Goal: Transaction & Acquisition: Purchase product/service

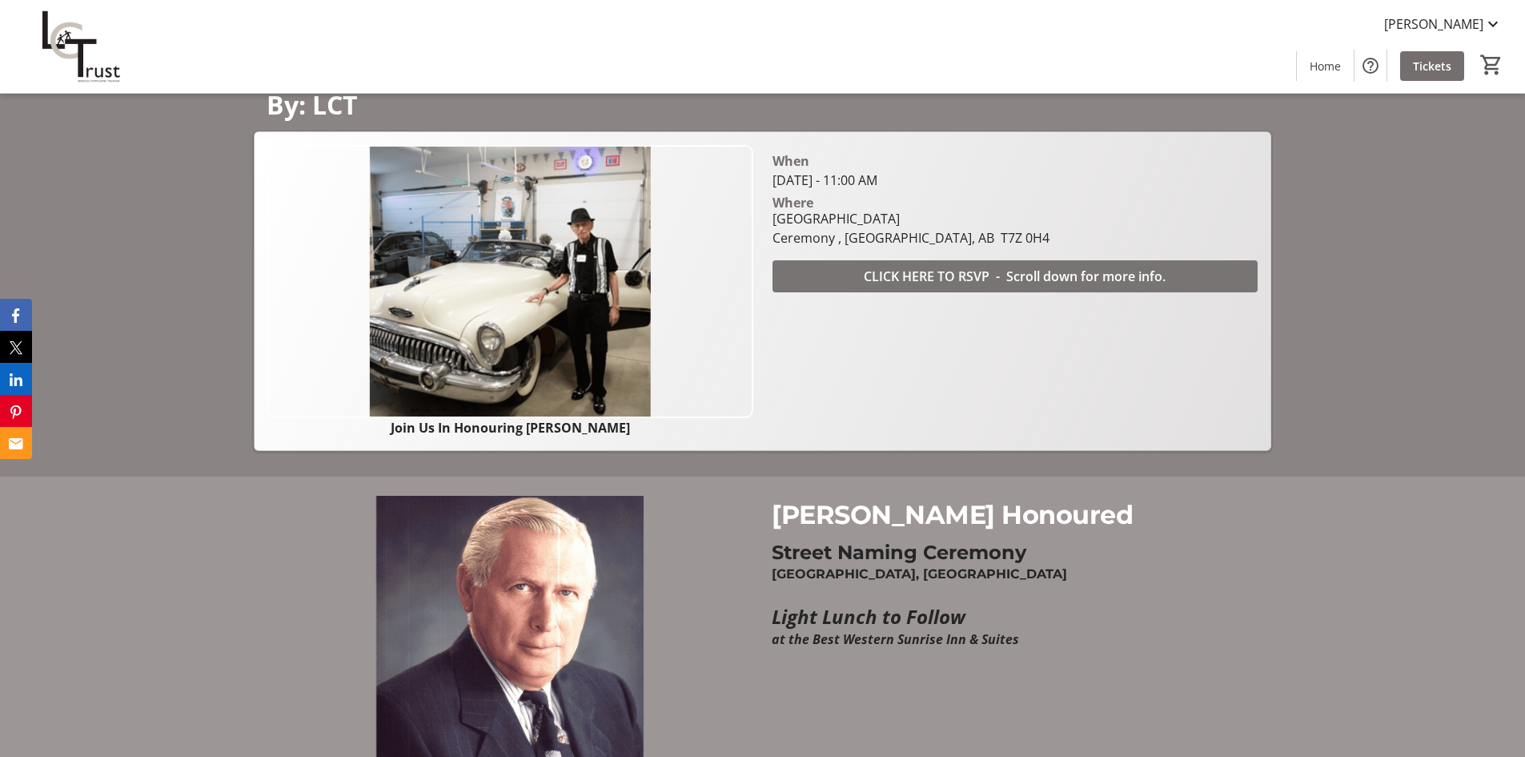
scroll to position [129, 0]
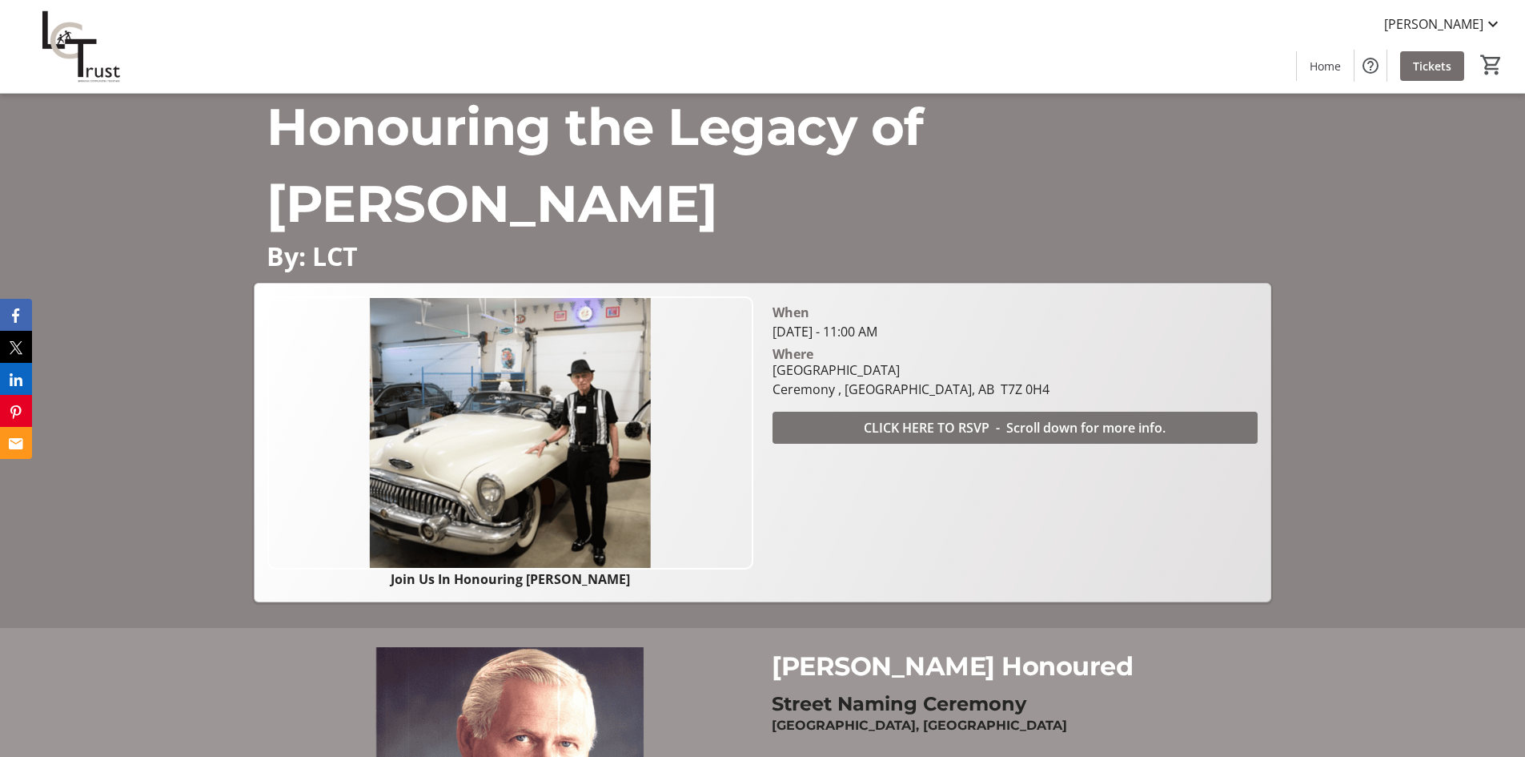
click at [882, 429] on span "CLICK HERE TO RSVP - Scroll down for more info." at bounding box center [1015, 427] width 302 height 19
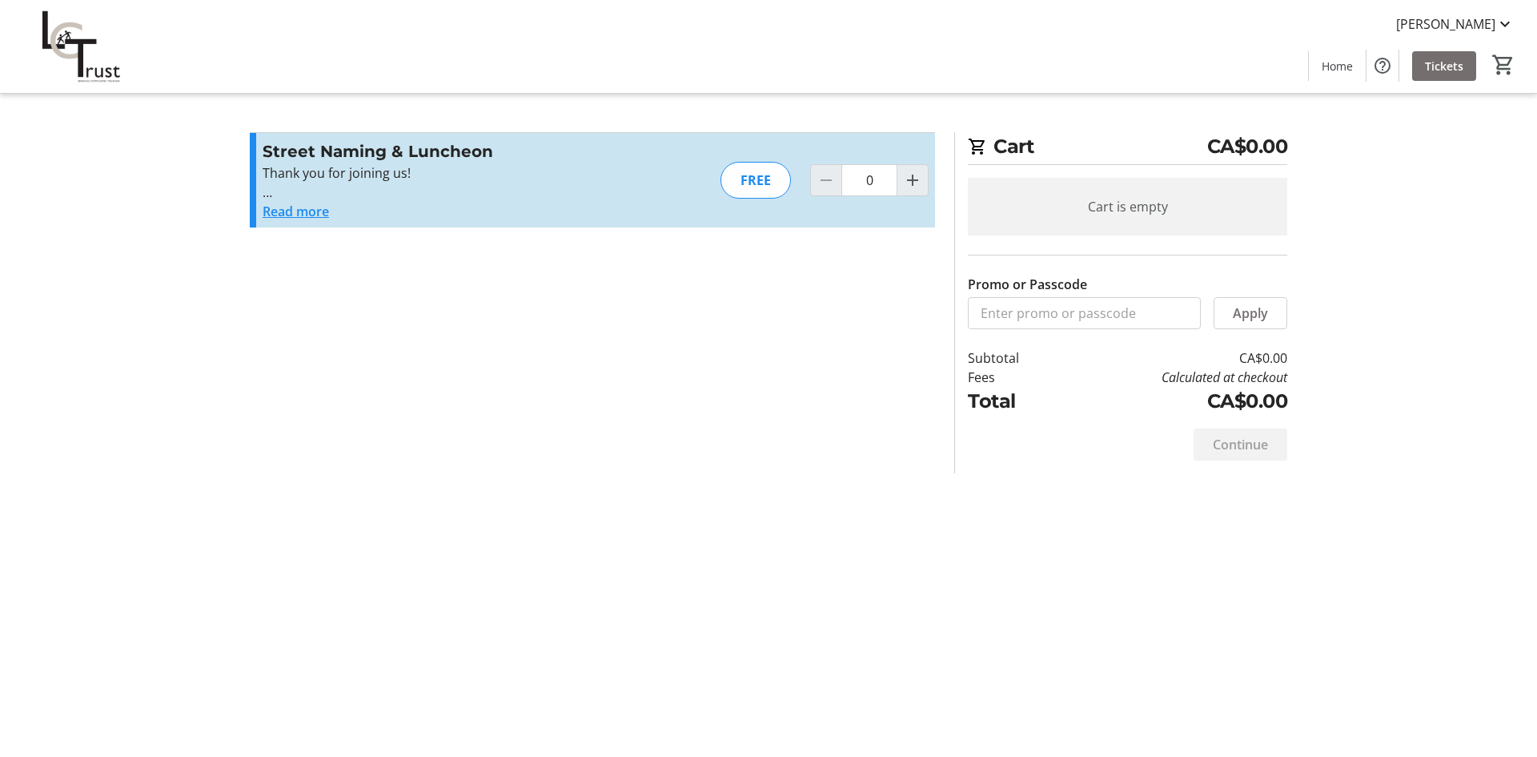
click at [307, 212] on button "Read more" at bounding box center [296, 211] width 66 height 19
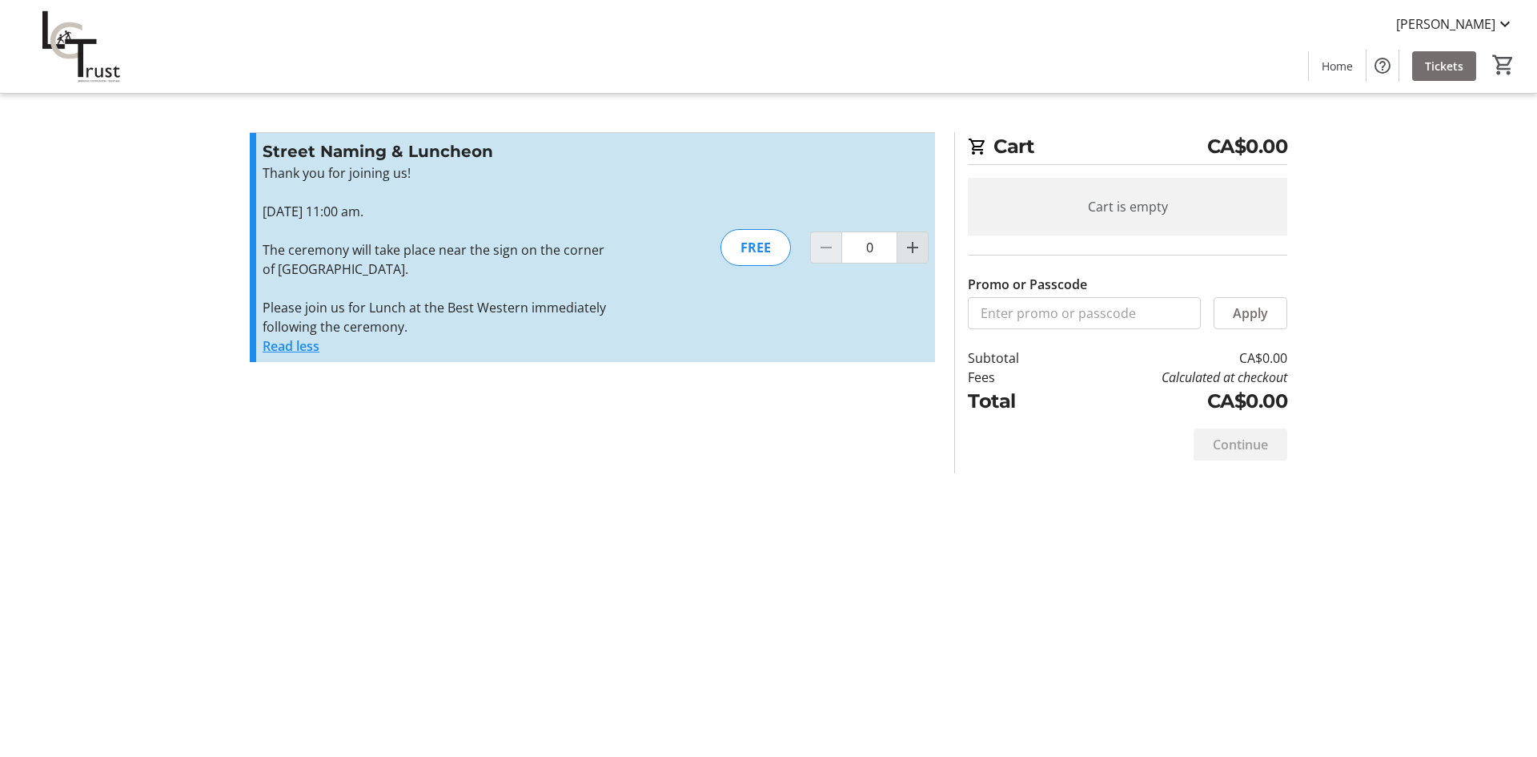
click at [912, 248] on mat-icon "Increment by one" at bounding box center [912, 247] width 19 height 19
type input "2"
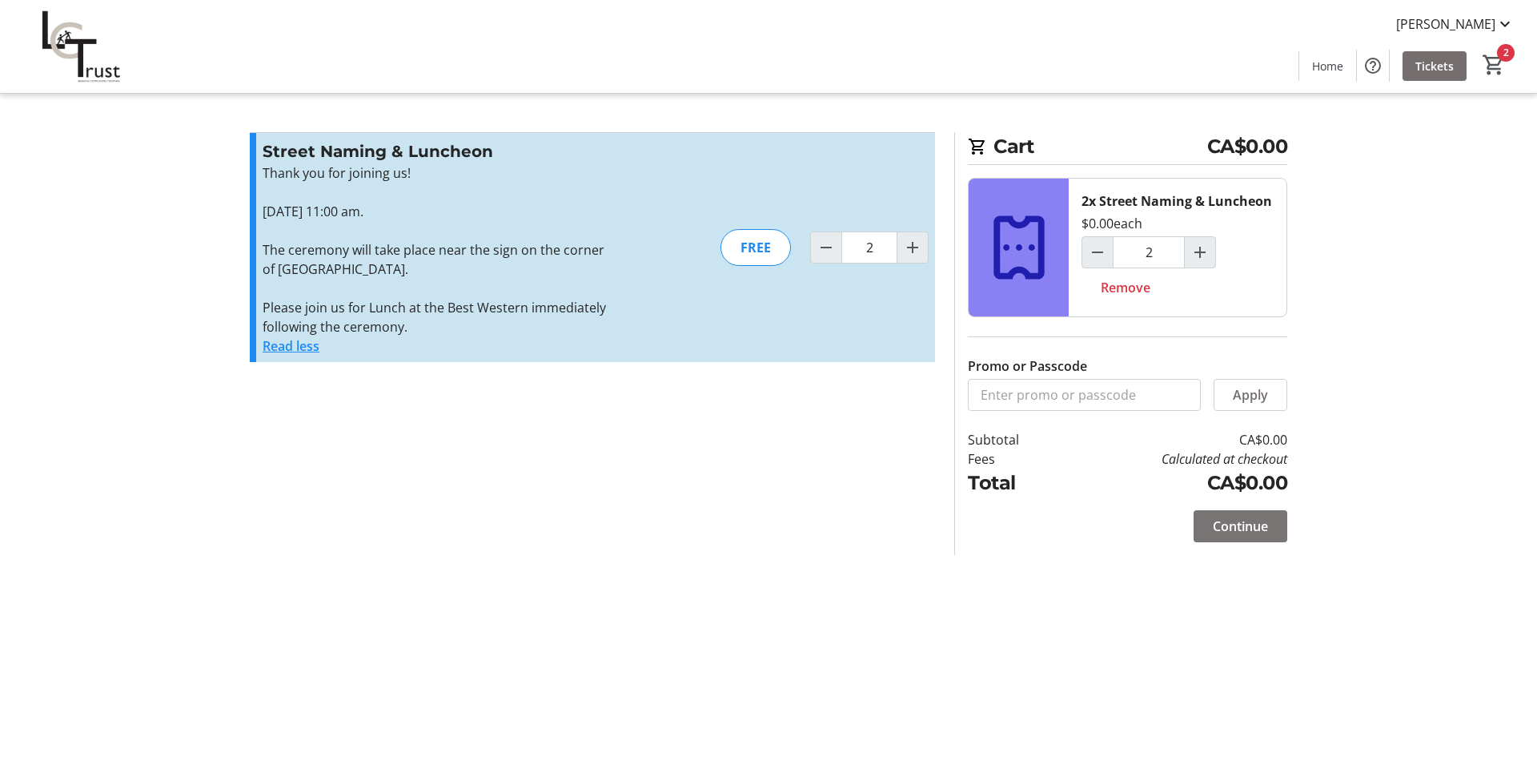
click at [1242, 522] on span "Continue" at bounding box center [1240, 525] width 55 height 19
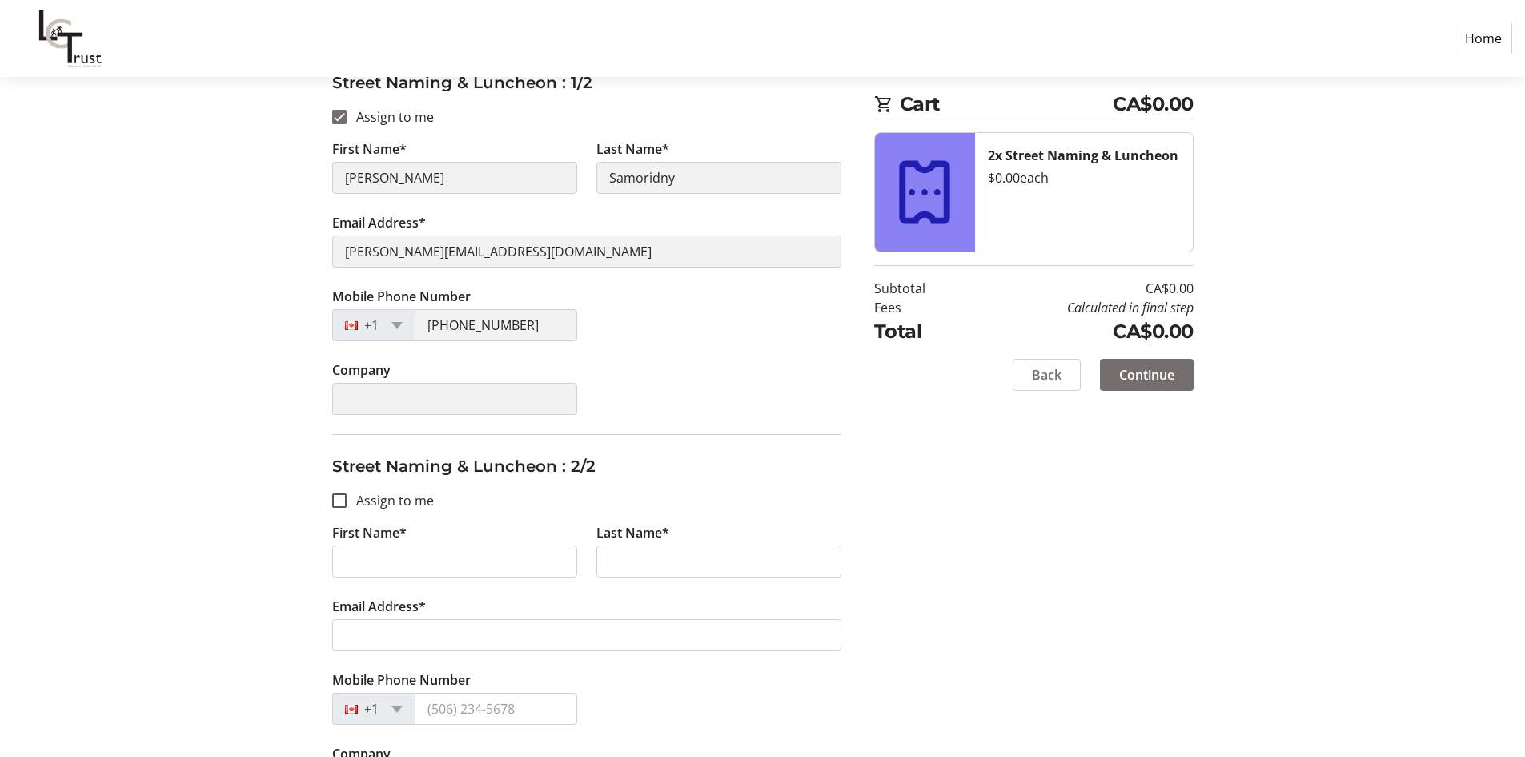
scroll to position [240, 0]
click at [337, 505] on input "Assign to me" at bounding box center [339, 499] width 14 height 14
checkbox input "true"
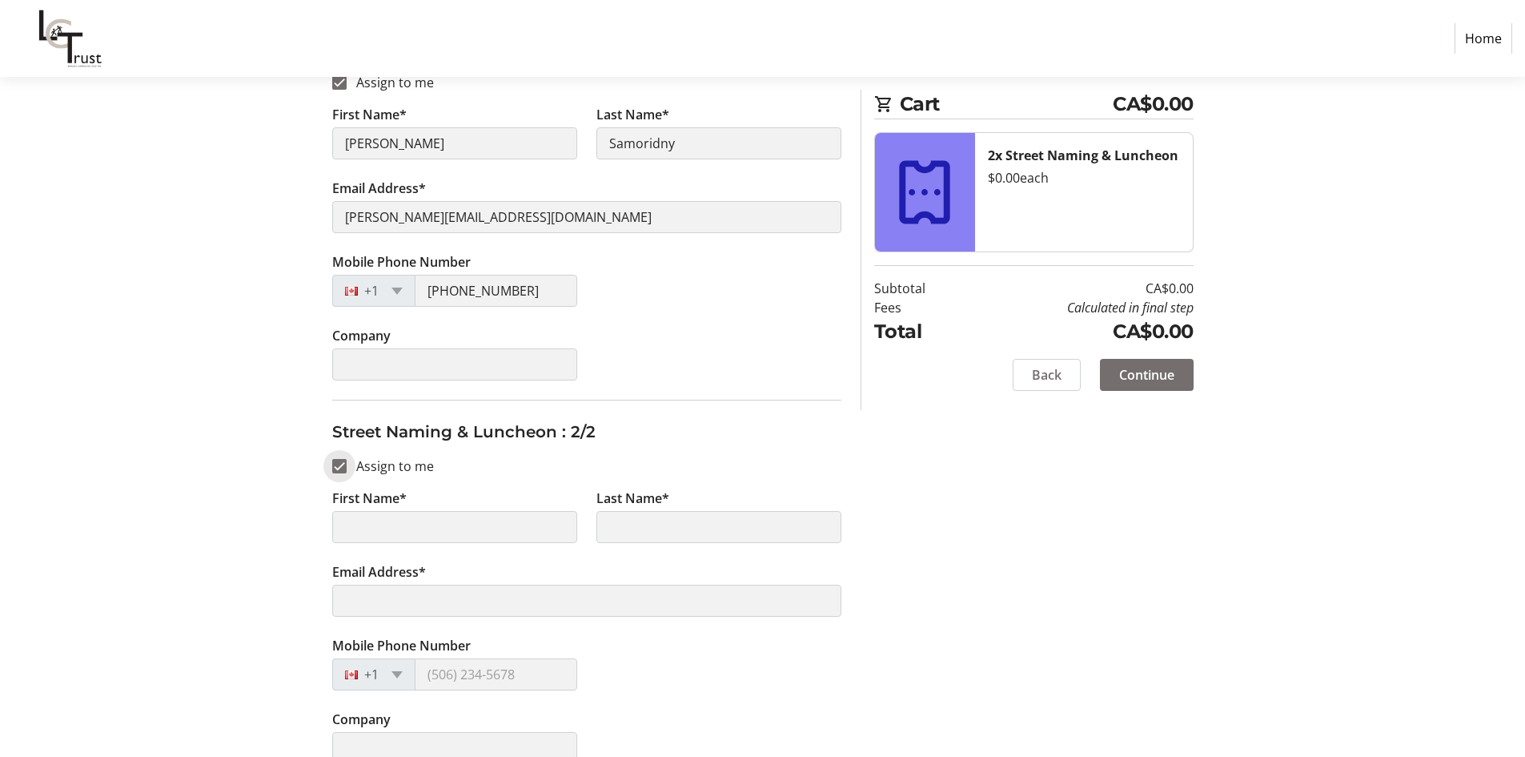
scroll to position [300, 0]
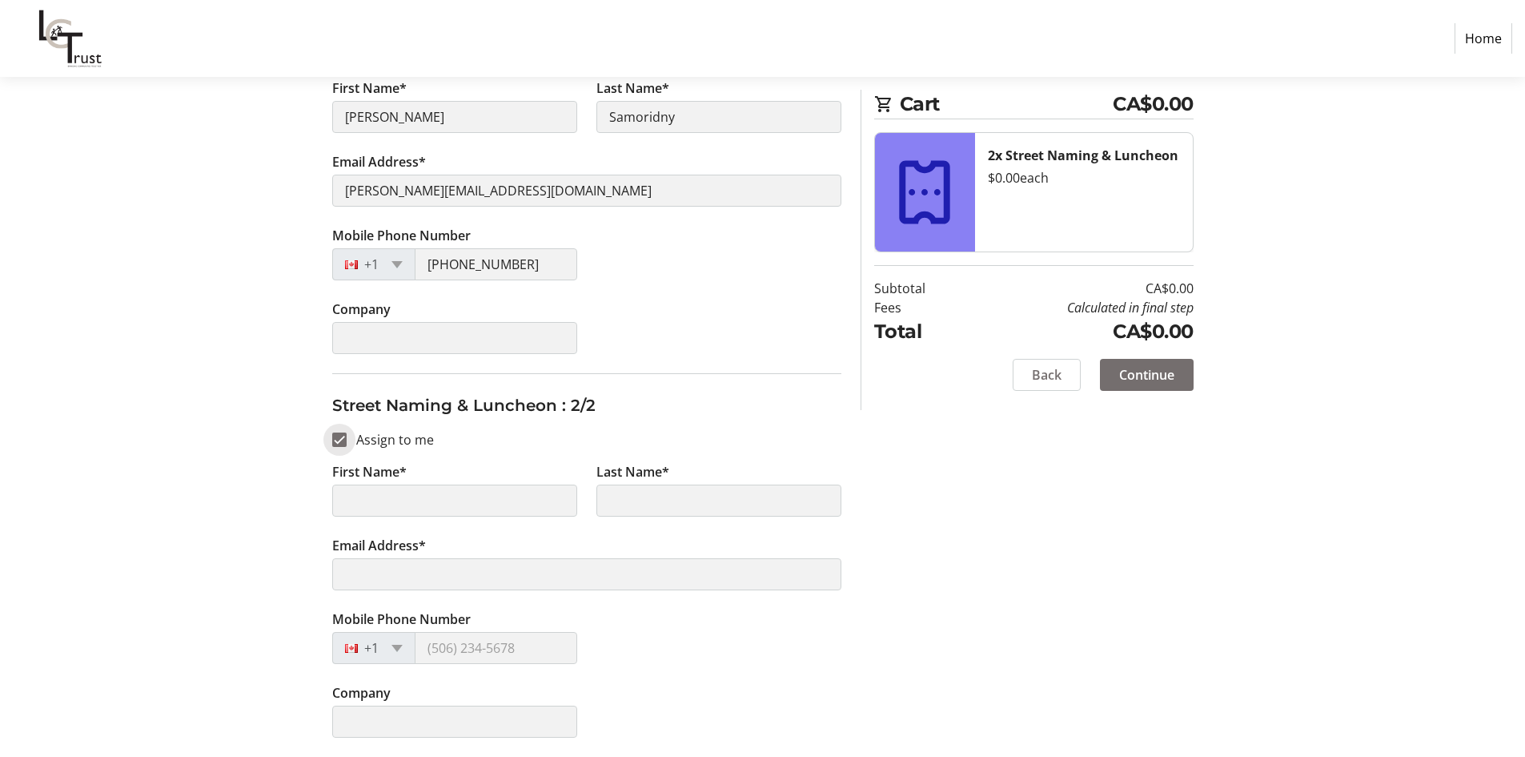
type input "[PERSON_NAME]"
type input "Samoridny"
type input "[PERSON_NAME][EMAIL_ADDRESS][DOMAIN_NAME]"
type input "[PHONE_NUMBER]"
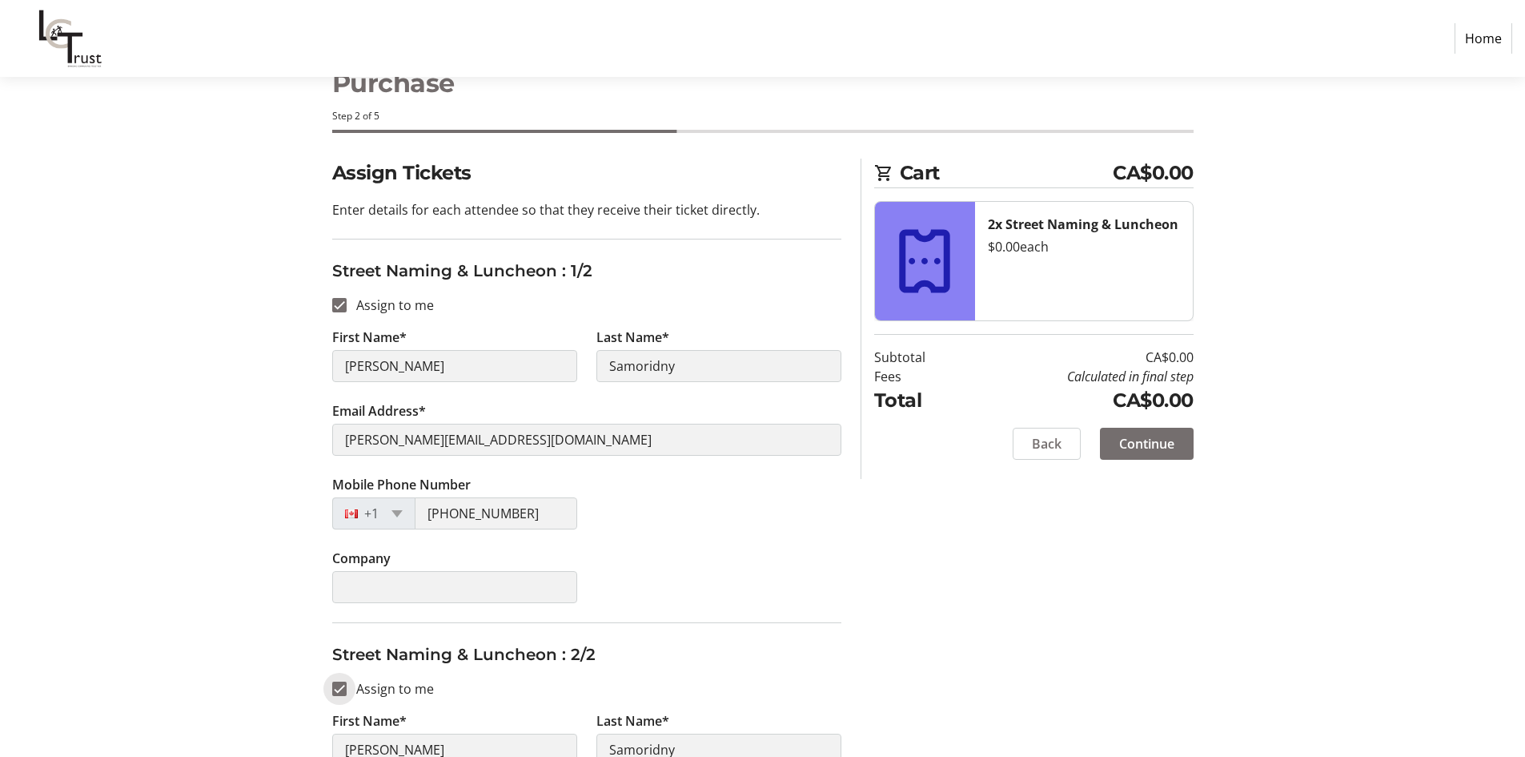
scroll to position [160, 0]
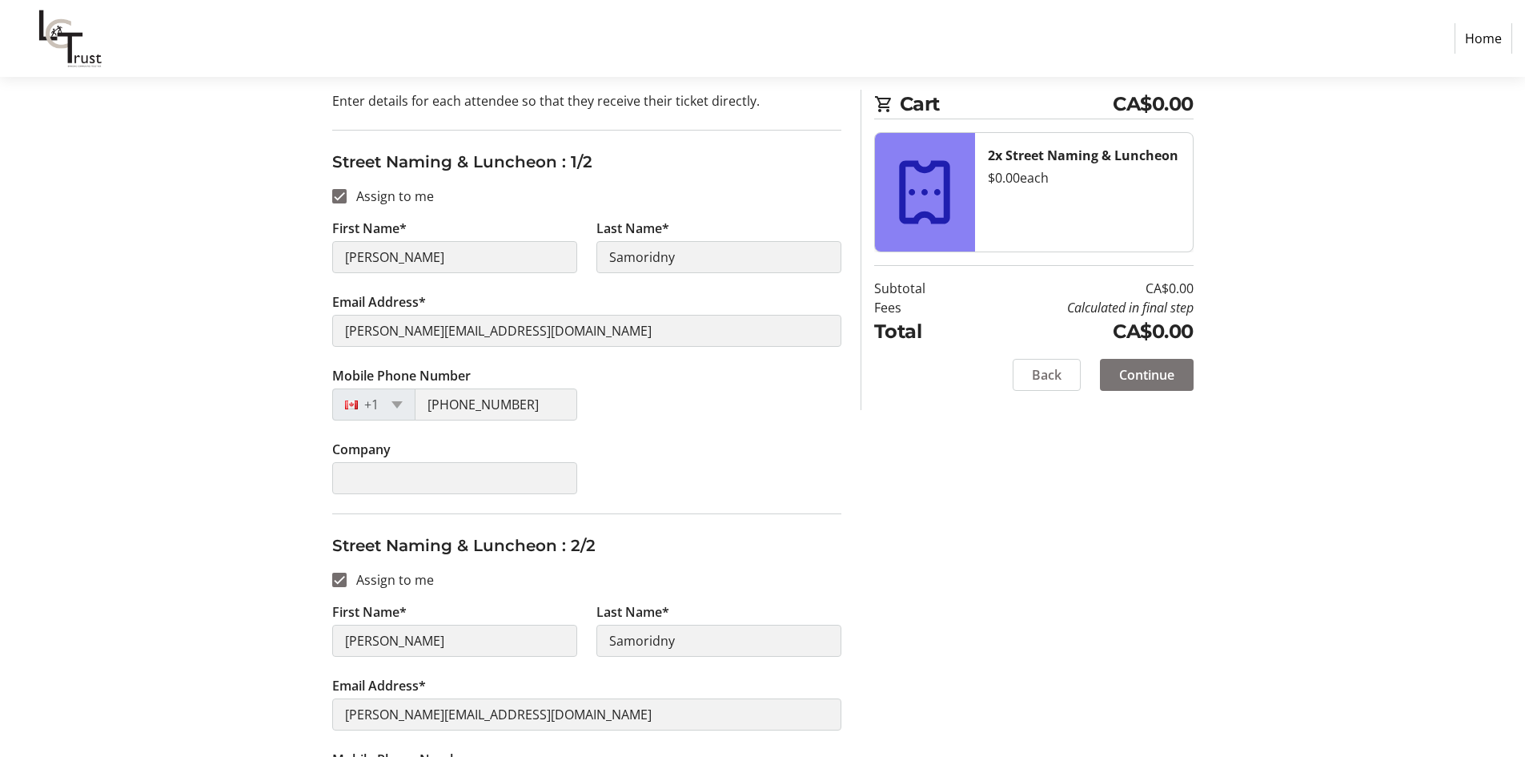
click at [1150, 374] on span "Continue" at bounding box center [1146, 374] width 55 height 19
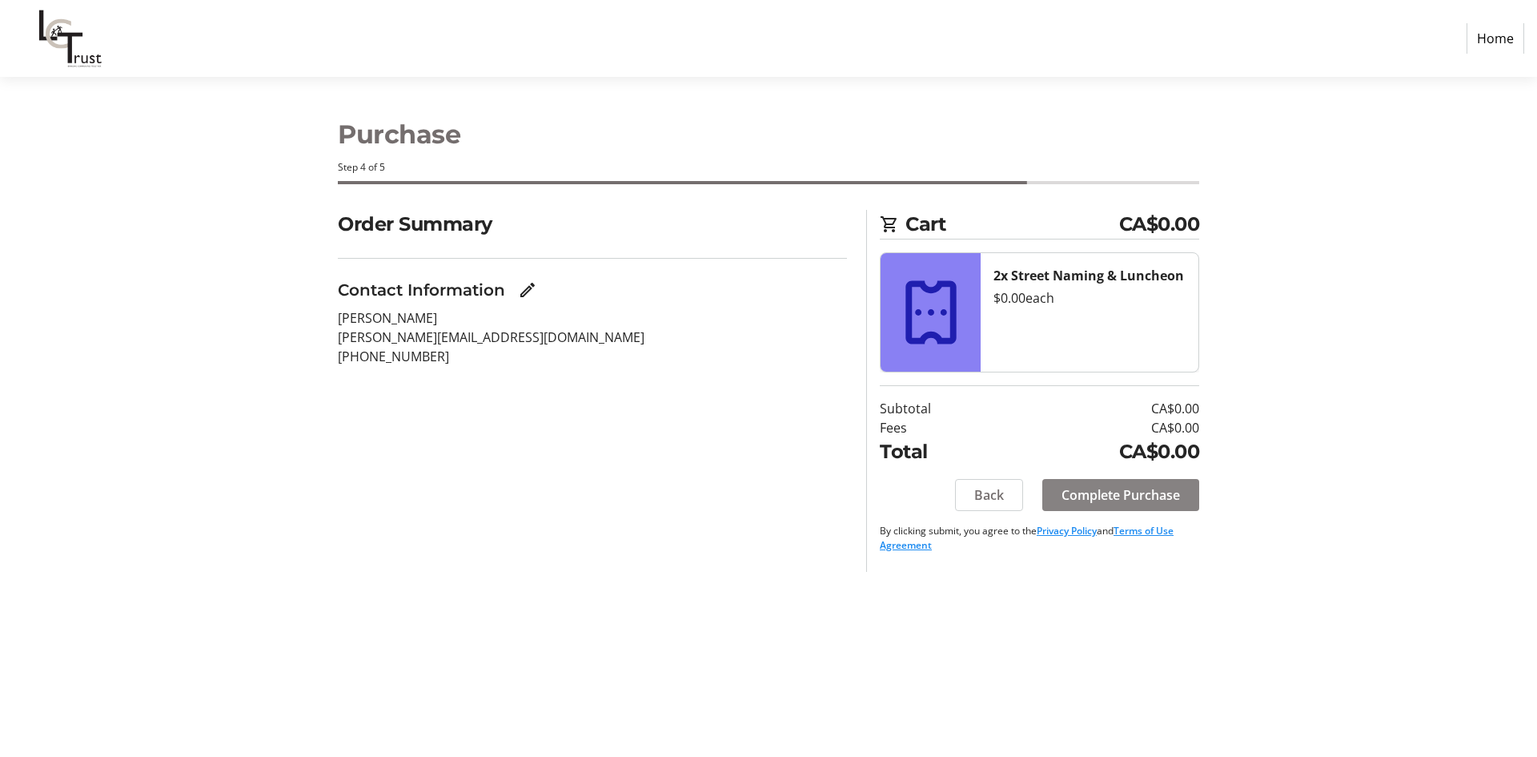
click at [1118, 493] on span "Complete Purchase" at bounding box center [1121, 494] width 119 height 19
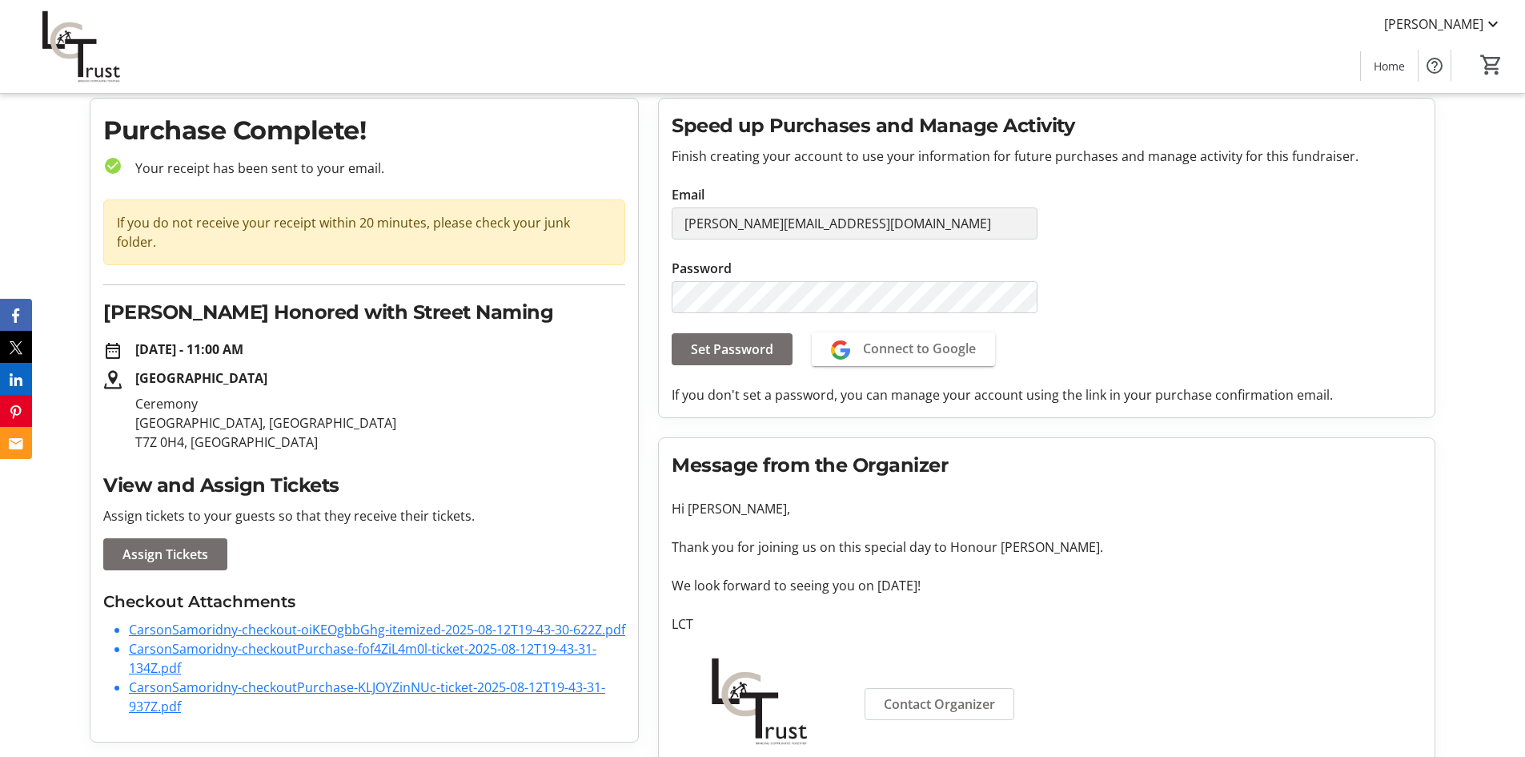
scroll to position [74, 0]
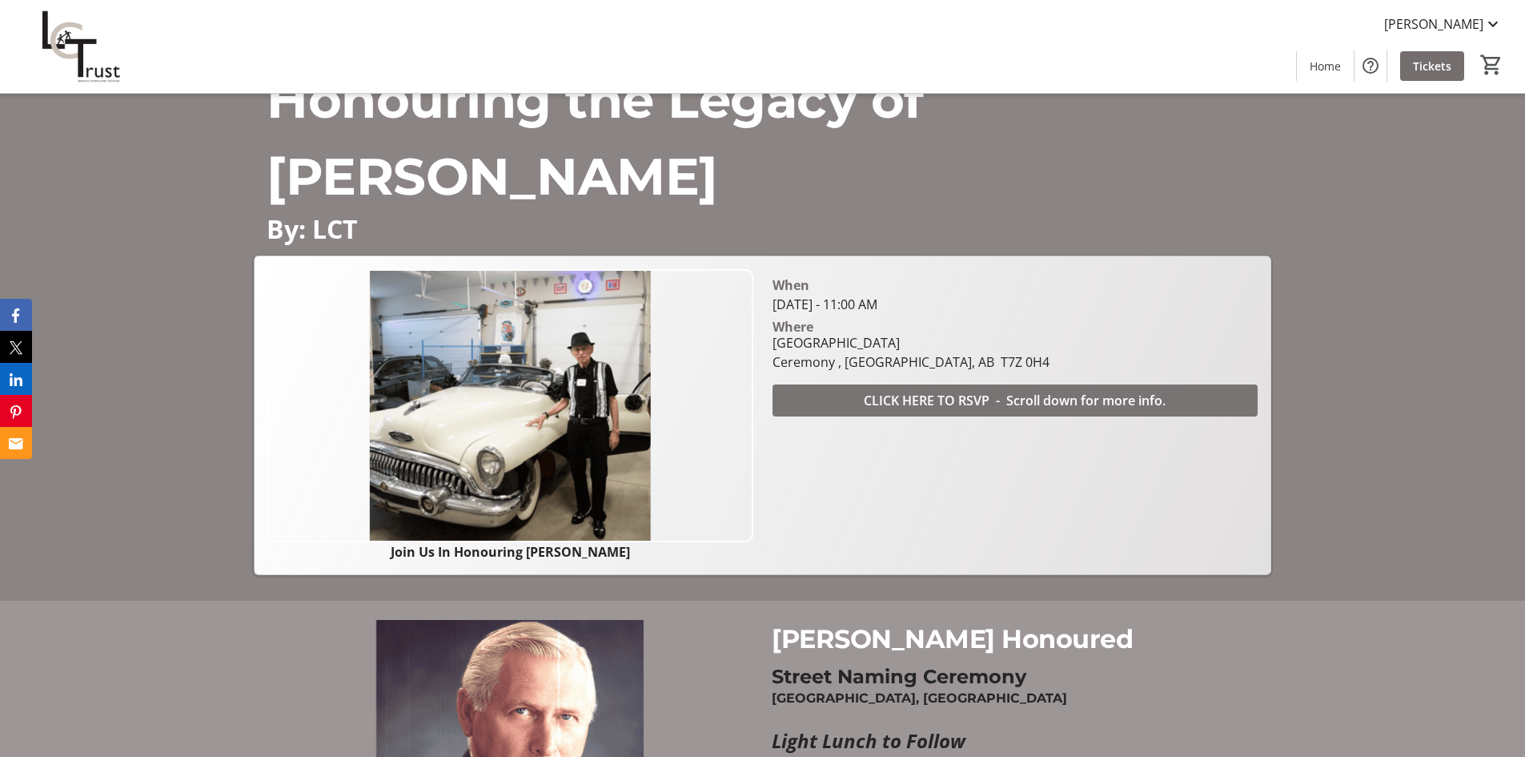
scroll to position [160, 0]
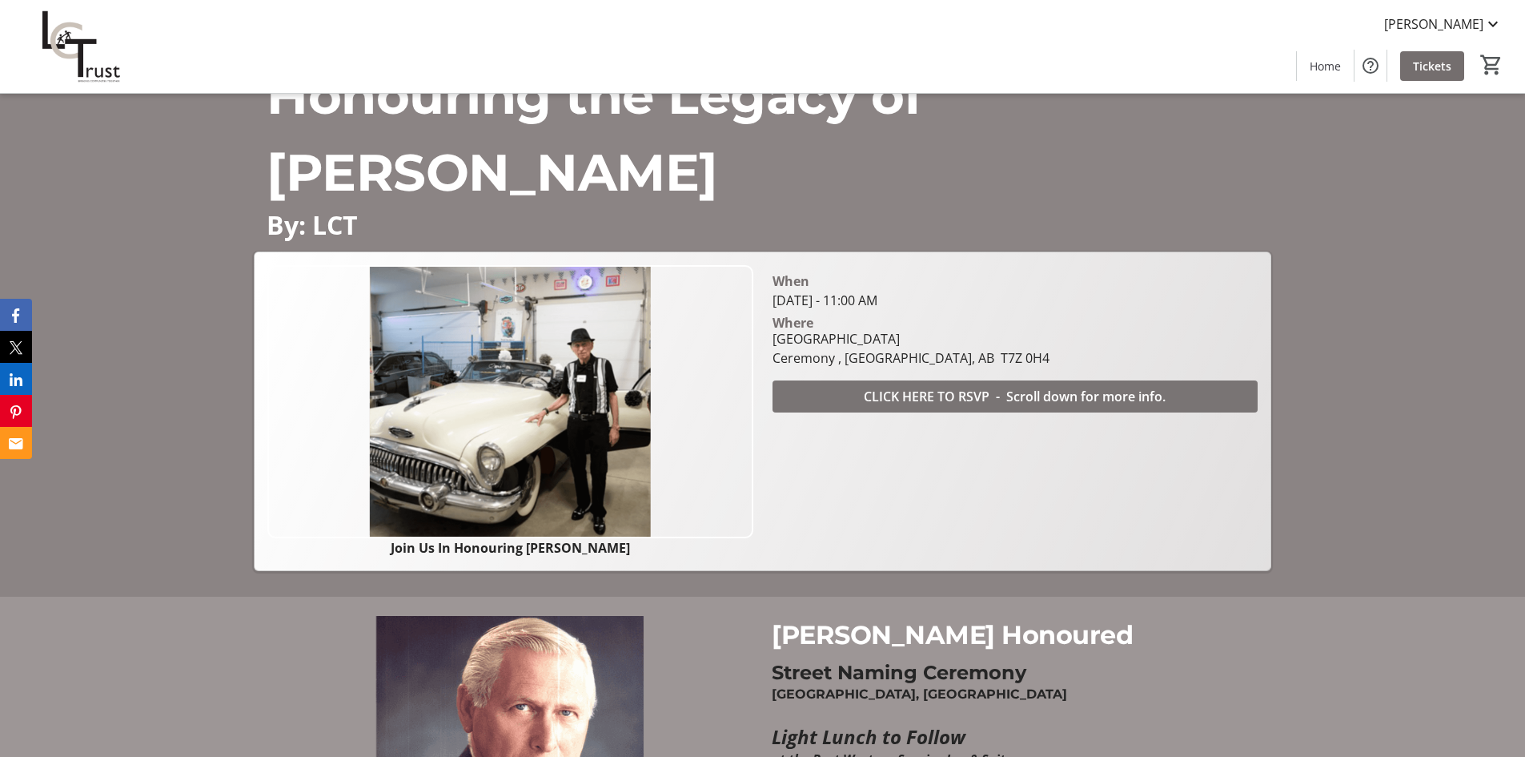
click at [954, 390] on span "CLICK HERE TO RSVP - Scroll down for more info." at bounding box center [1015, 396] width 302 height 19
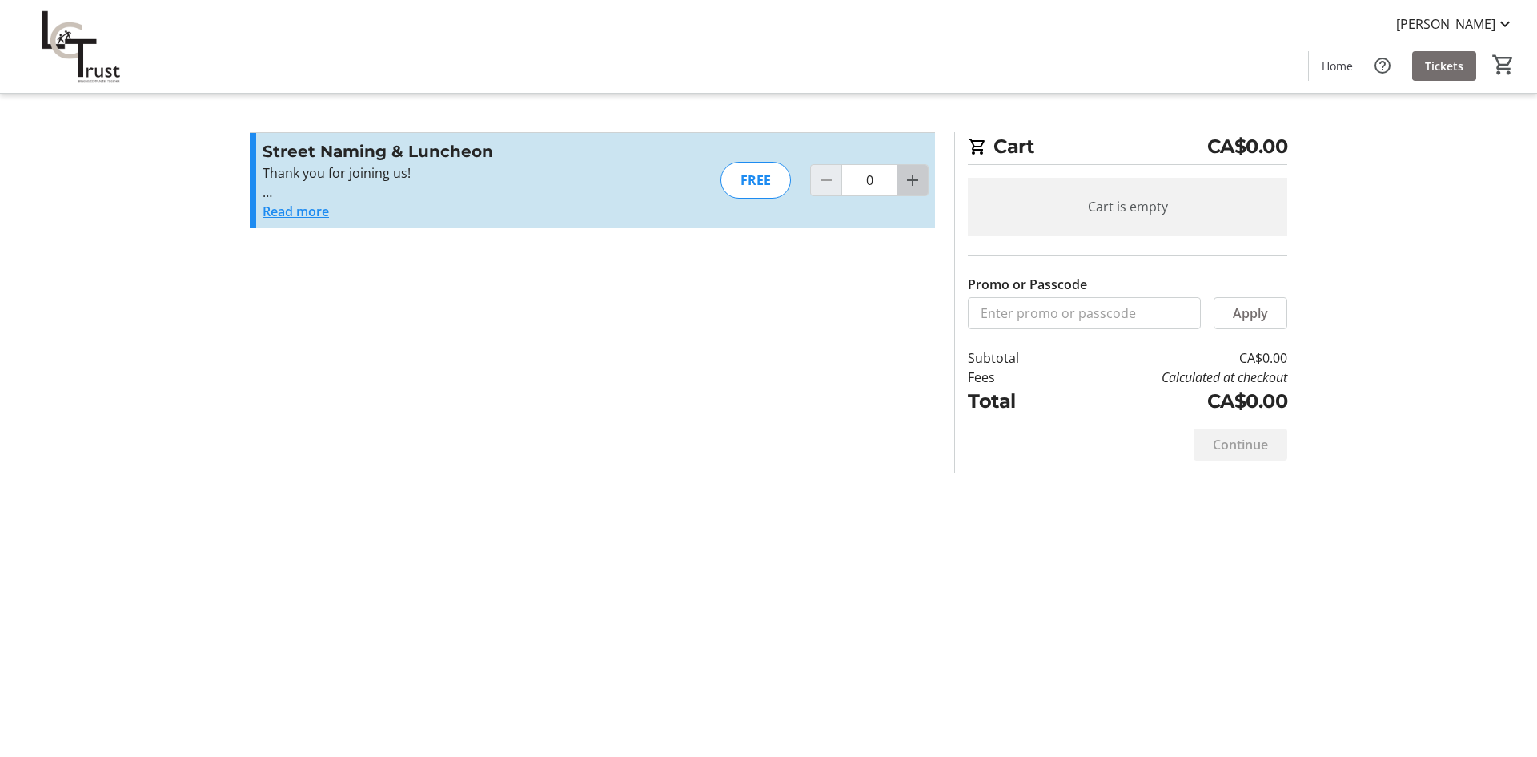
click at [903, 189] on mat-icon "Increment by one" at bounding box center [912, 180] width 19 height 19
type input "1"
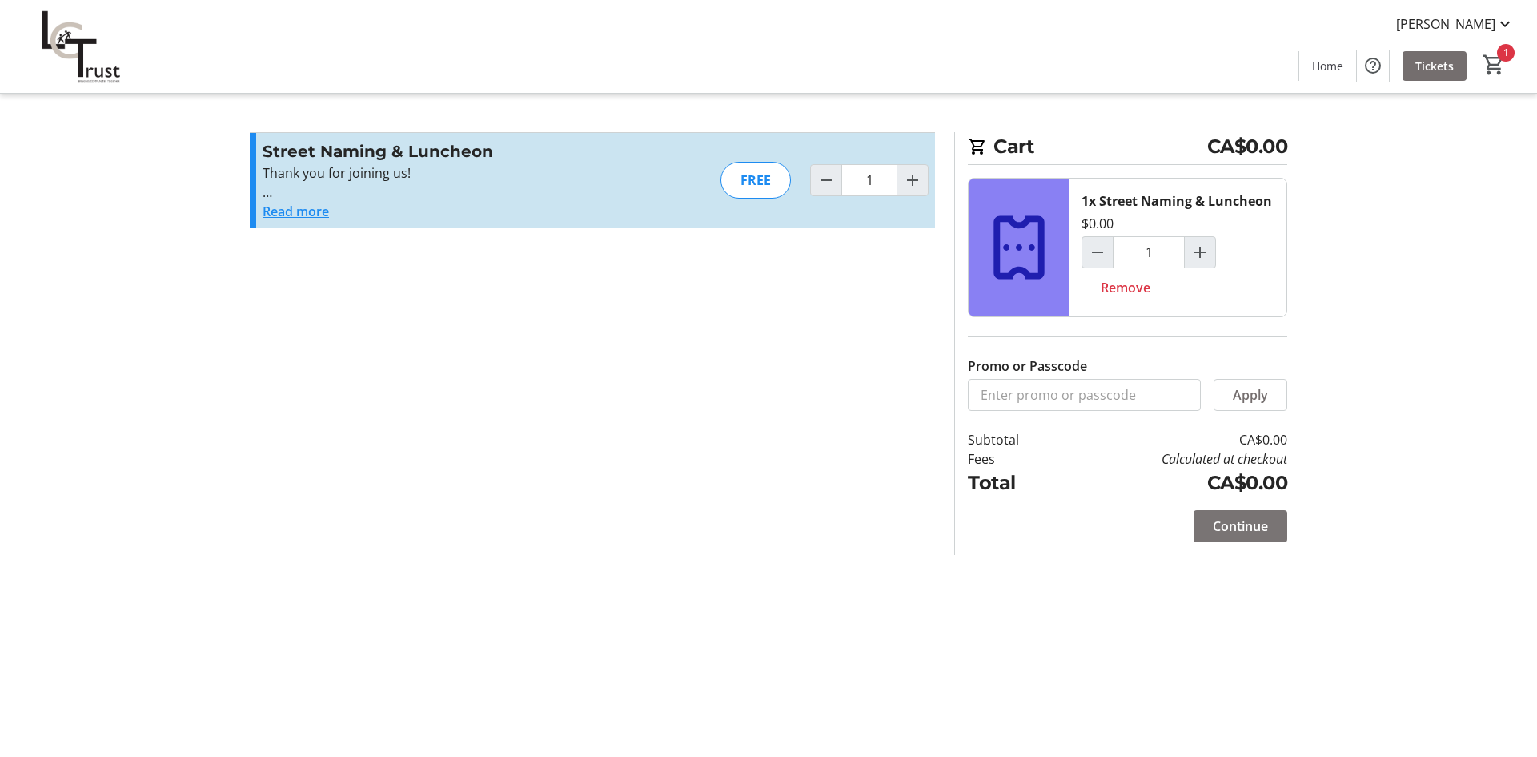
click at [1225, 524] on span "Continue" at bounding box center [1240, 525] width 55 height 19
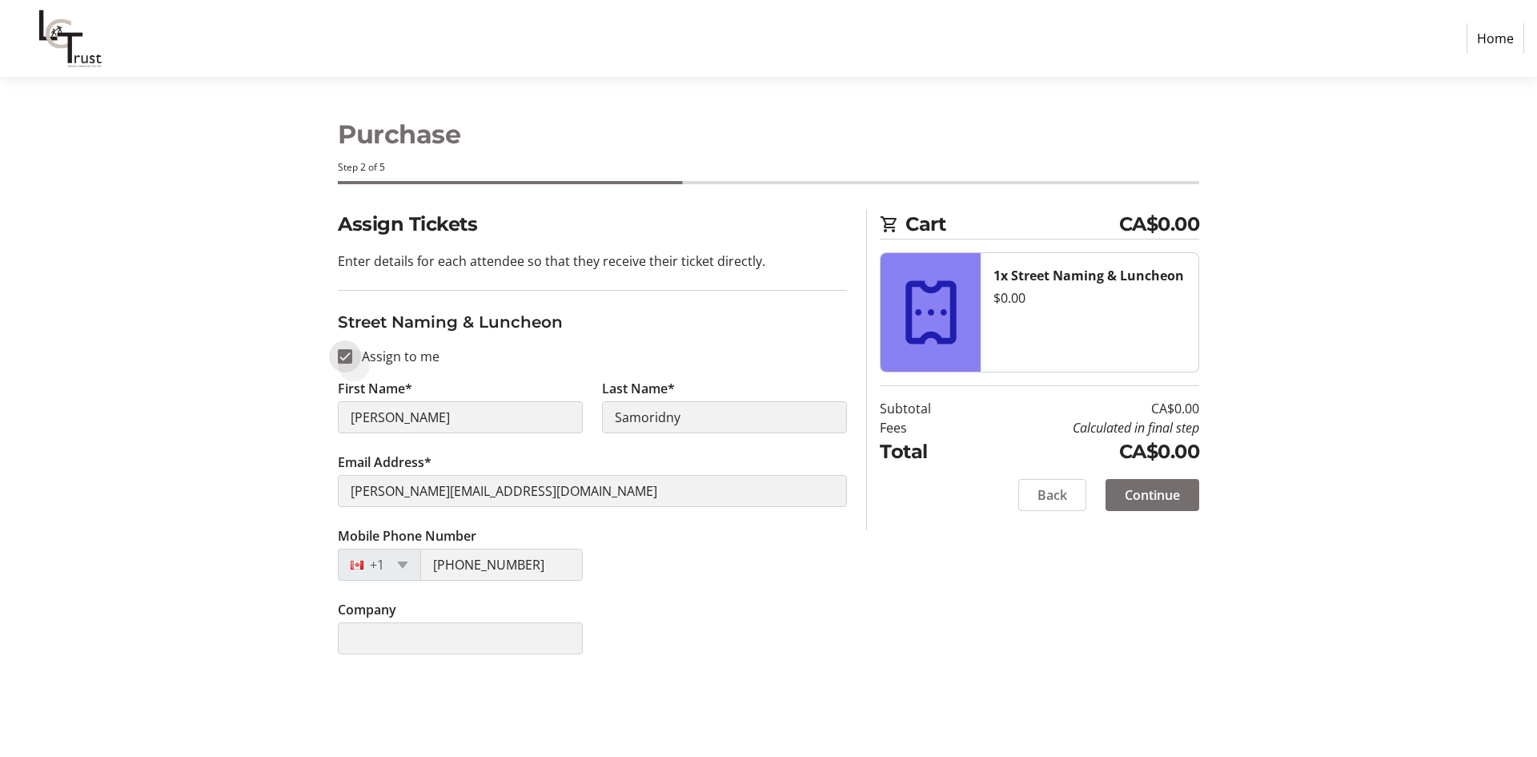
click at [348, 352] on input "Assign to me" at bounding box center [345, 356] width 14 height 14
checkbox input "false"
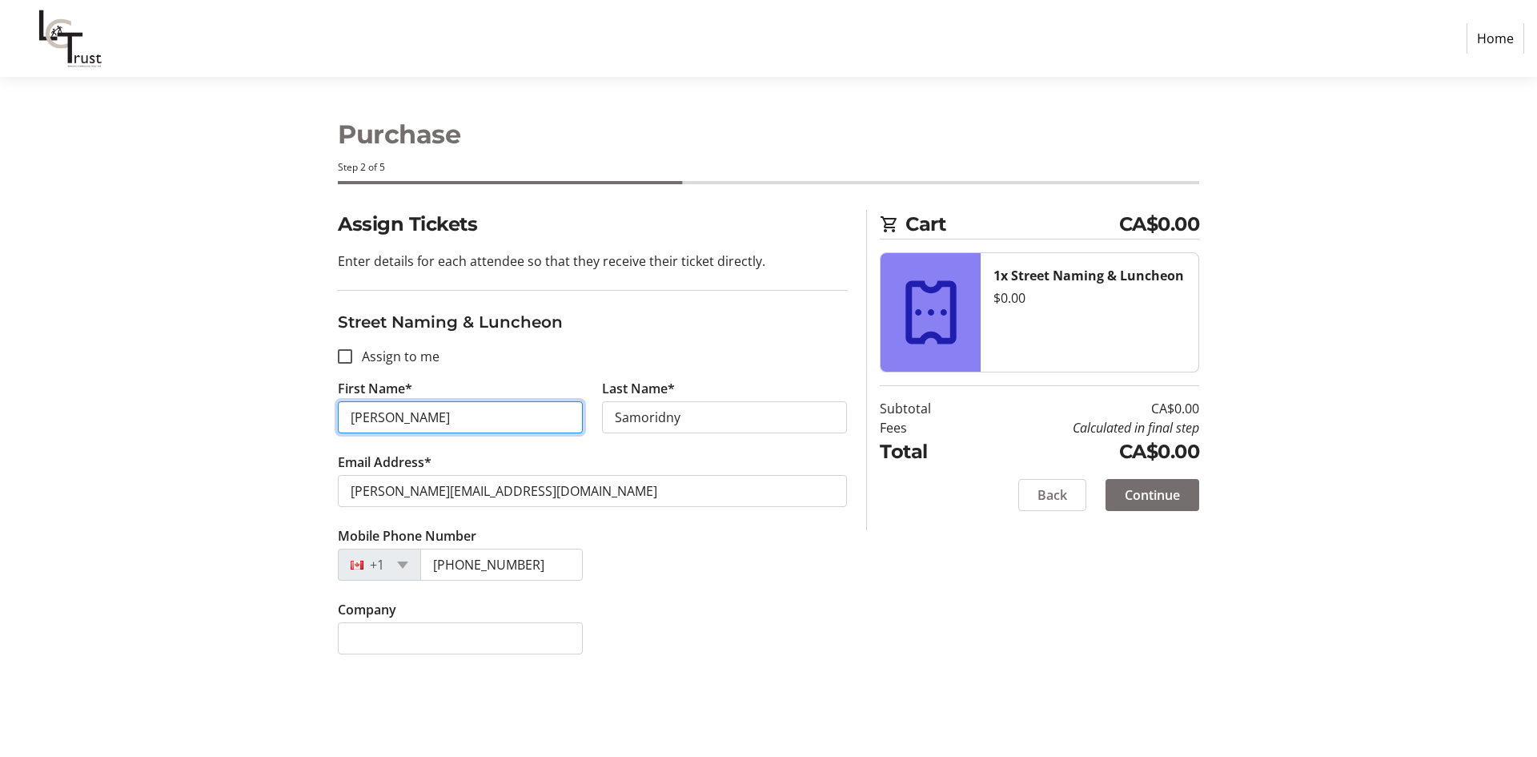
drag, startPoint x: 431, startPoint y: 416, endPoint x: 336, endPoint y: 426, distance: 95.0
click at [336, 426] on tr-form-field "First Name* [PERSON_NAME]" at bounding box center [460, 416] width 264 height 74
type input "[PERSON_NAME]"
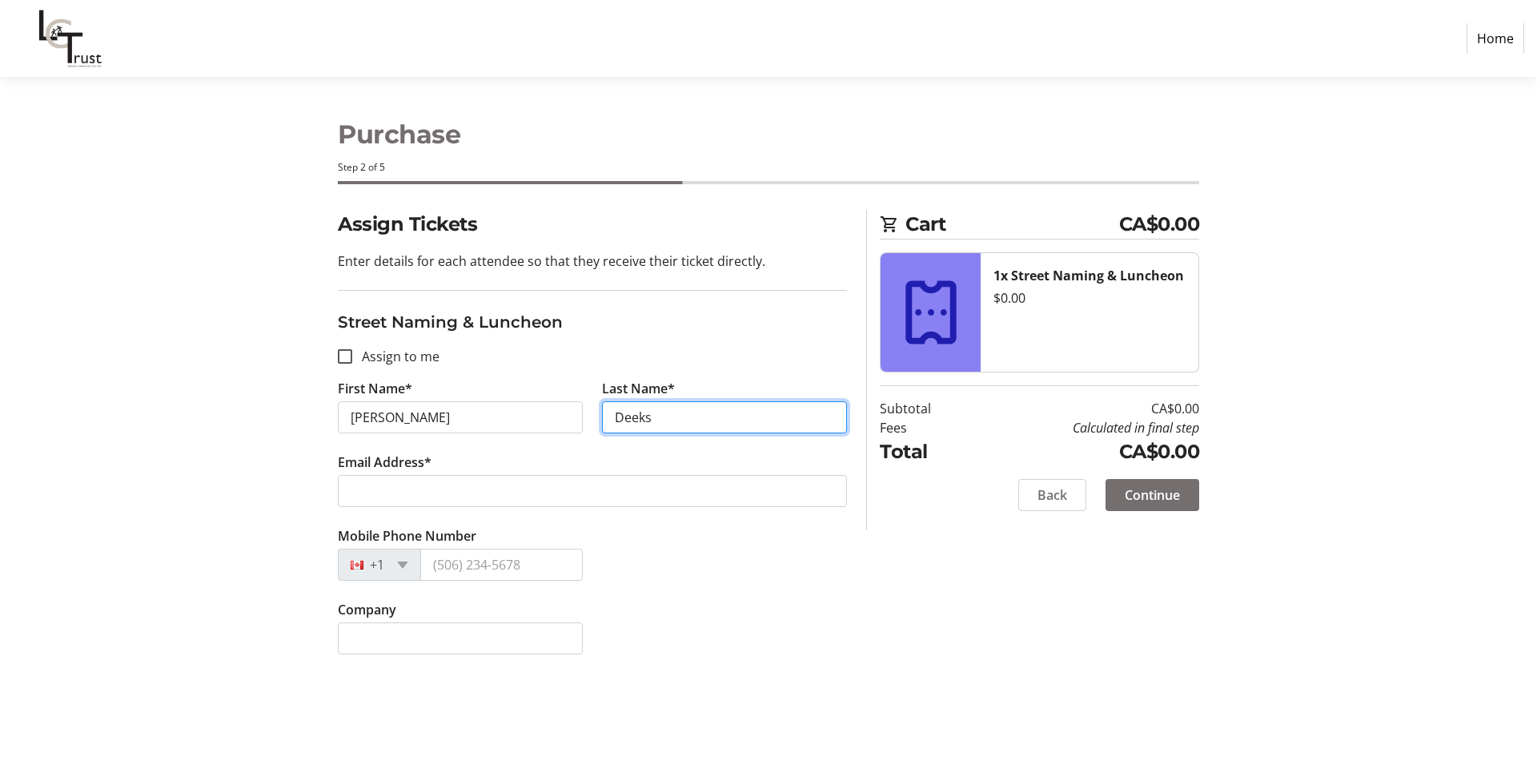
type input "Deeks"
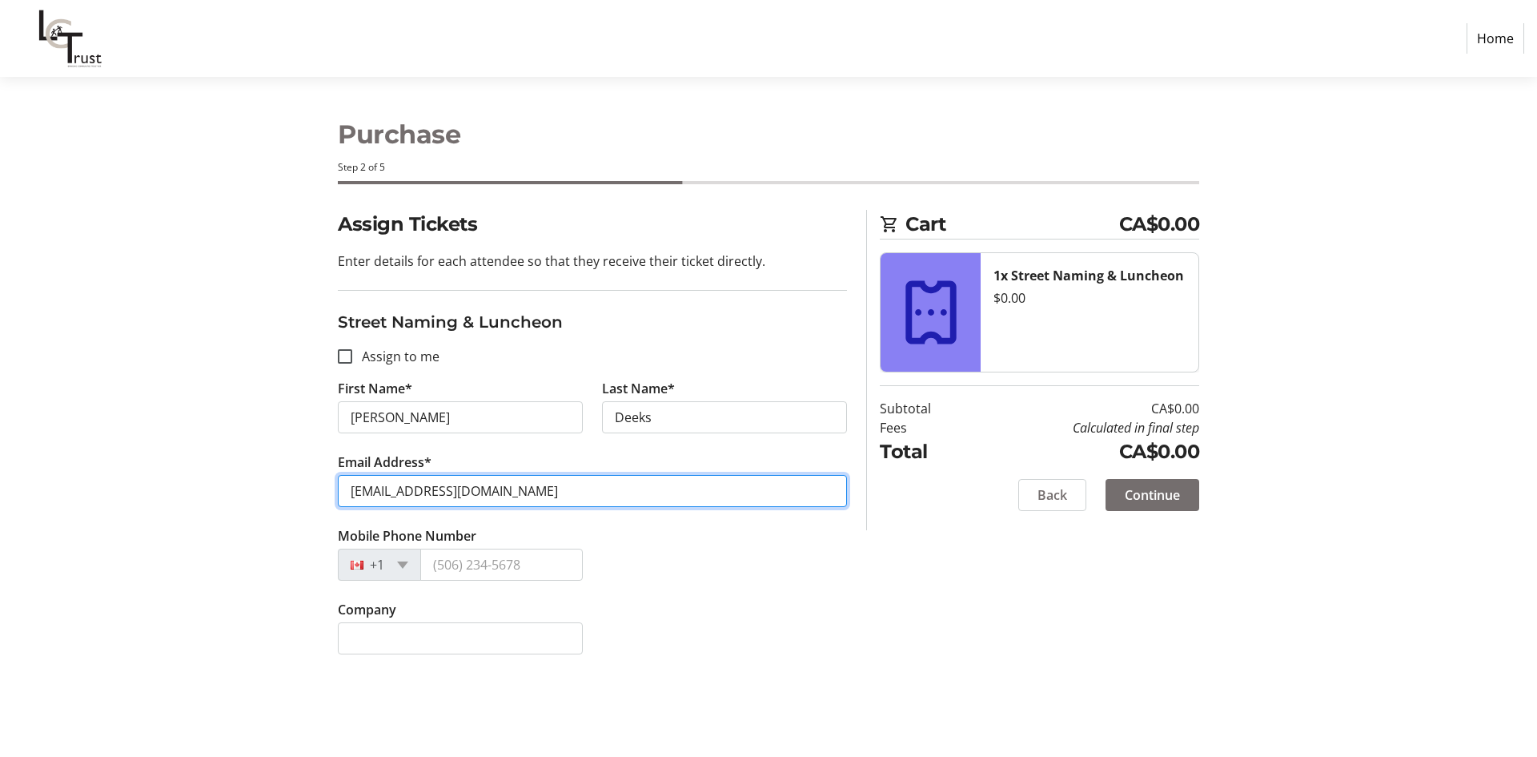
type input "[EMAIL_ADDRESS][DOMAIN_NAME]"
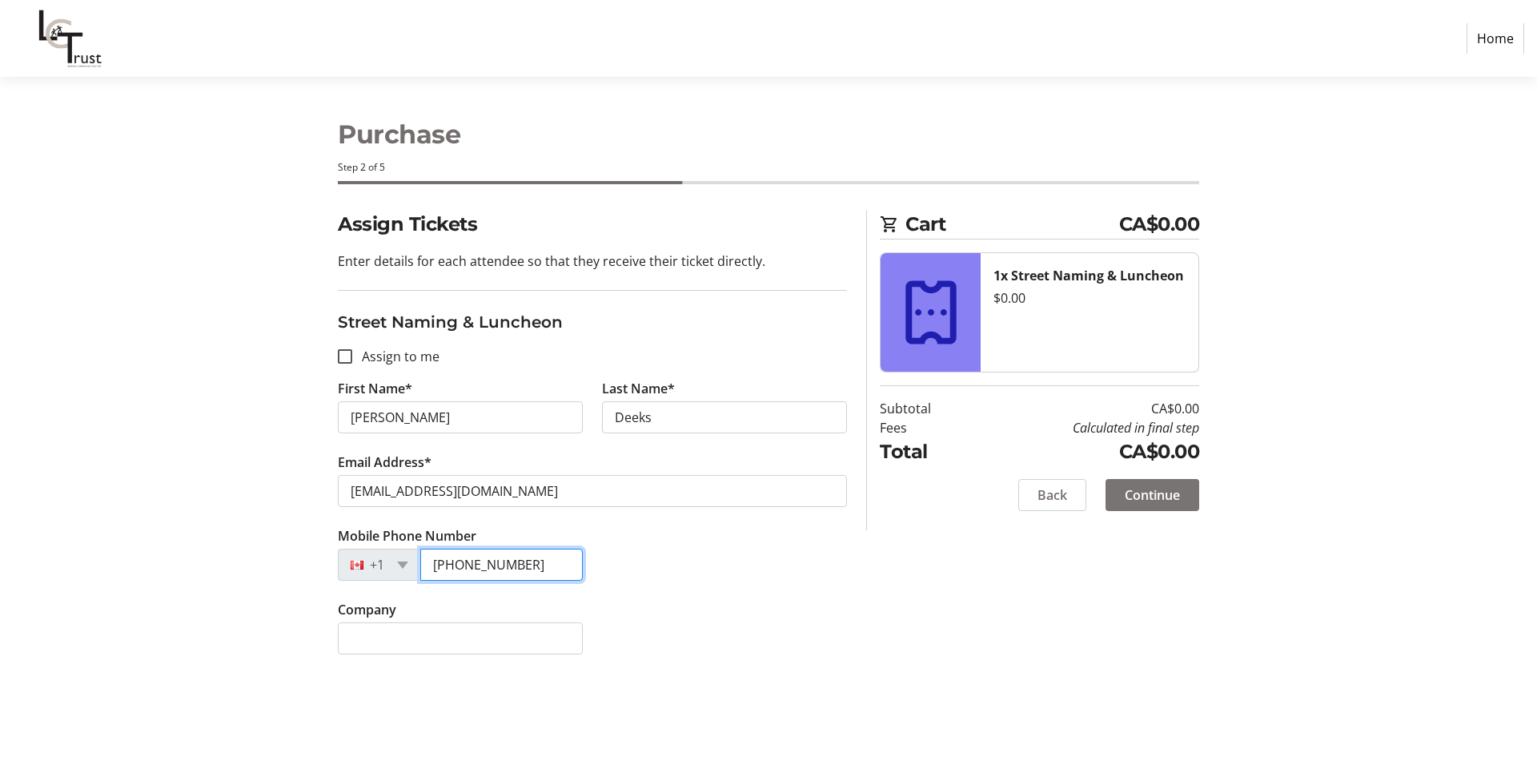
type input "[PHONE_NUMBER]"
click at [1139, 492] on span "Continue" at bounding box center [1152, 494] width 55 height 19
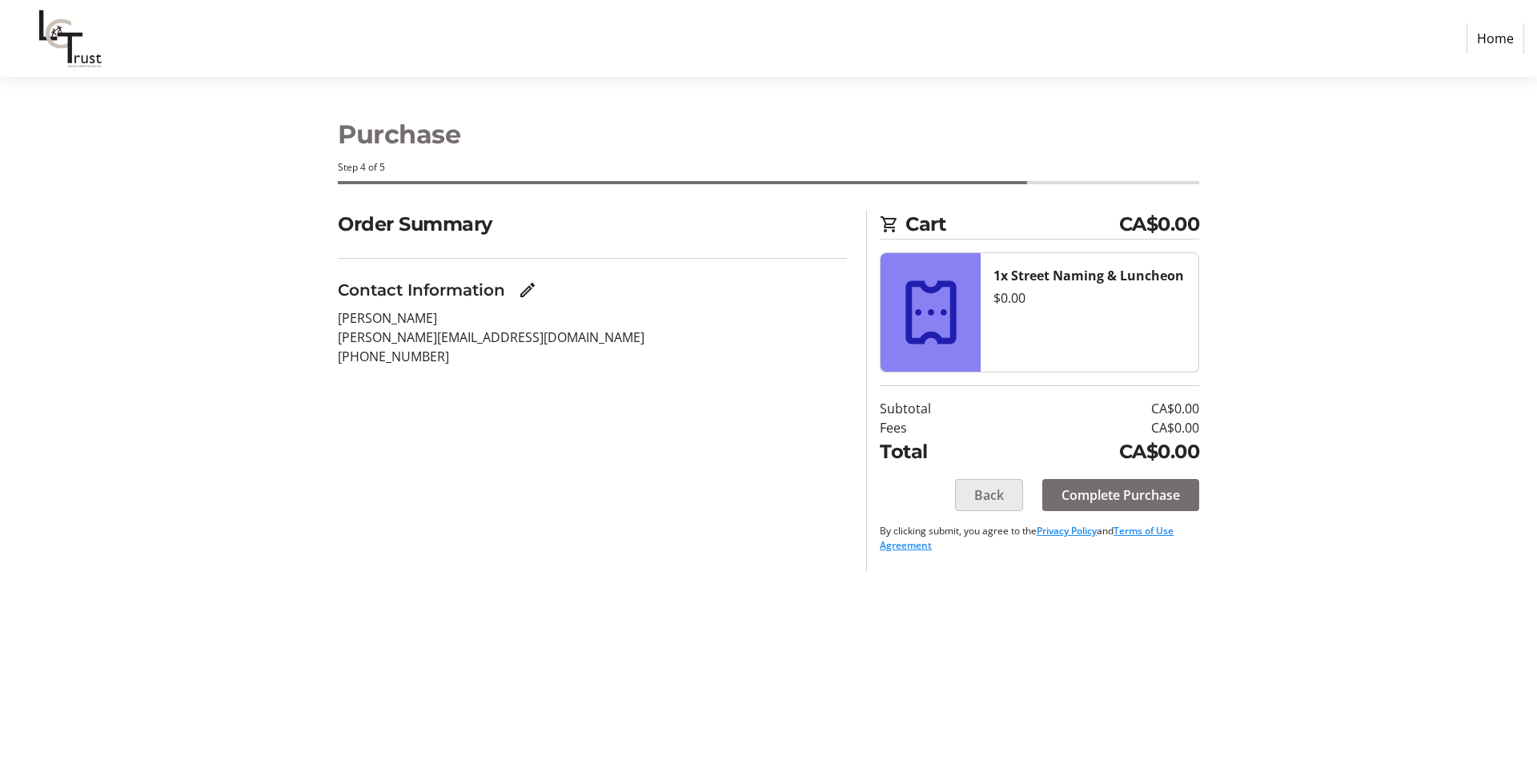
click at [1002, 488] on span "Back" at bounding box center [989, 494] width 30 height 19
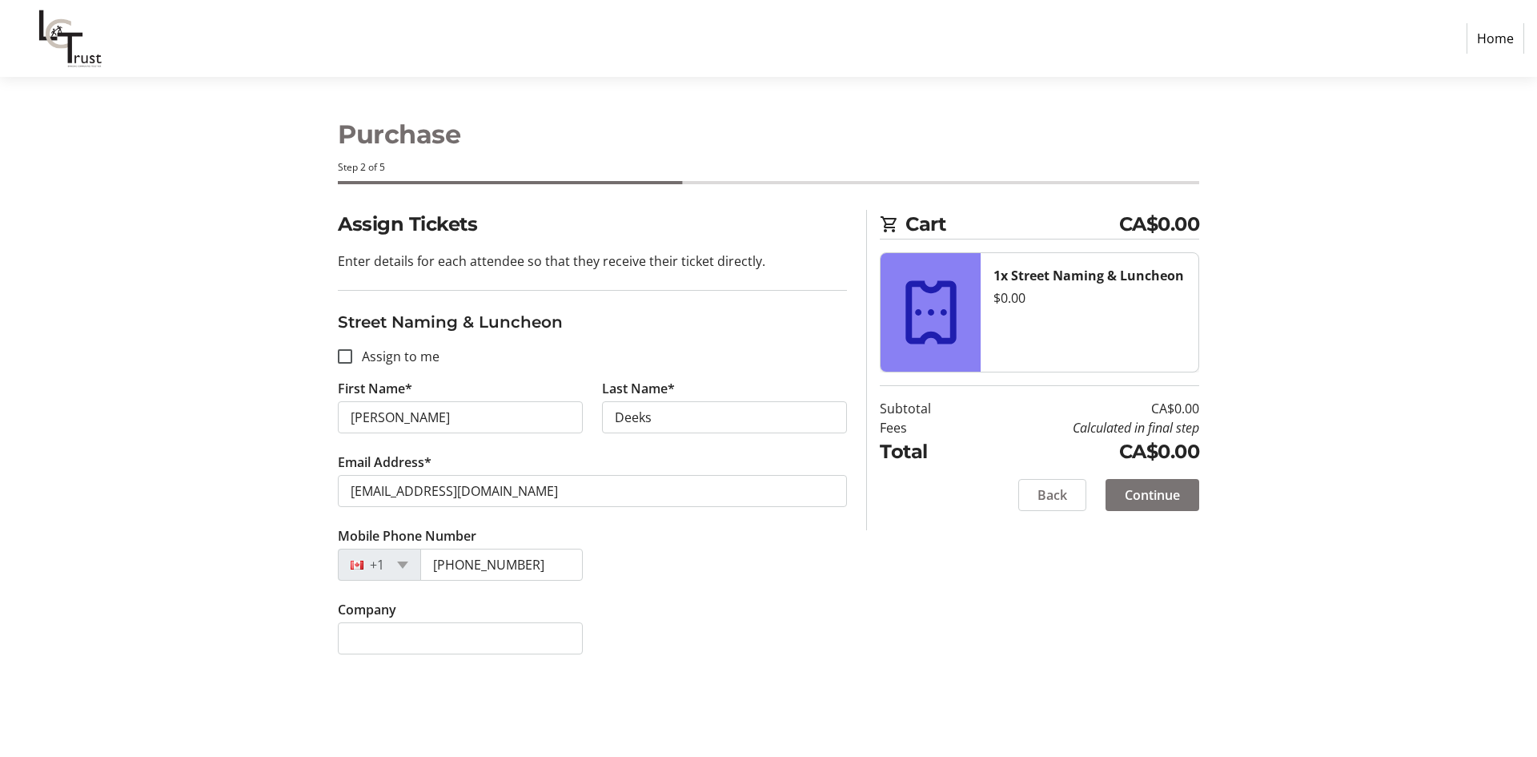
click at [1139, 498] on span "Continue" at bounding box center [1152, 494] width 55 height 19
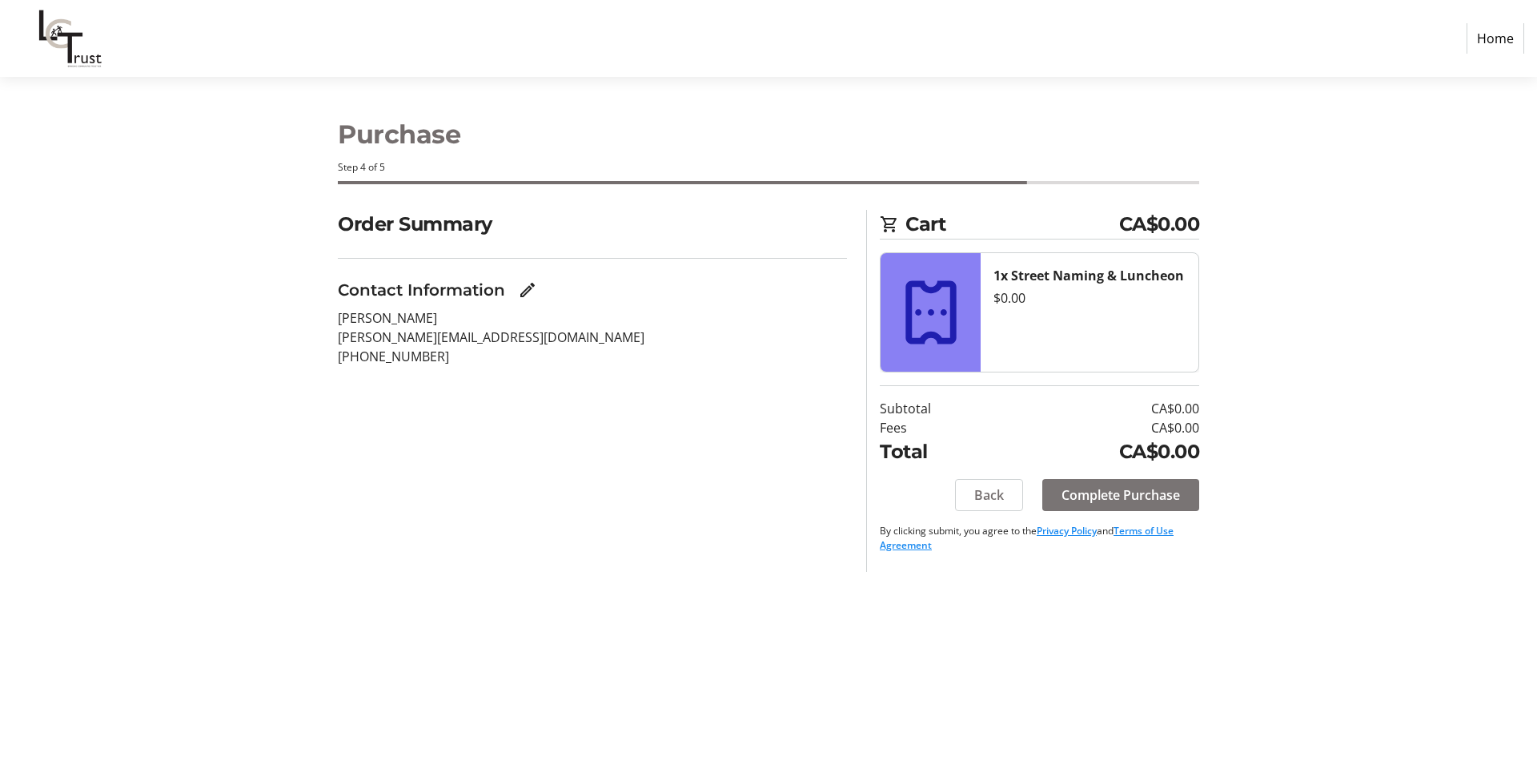
click at [1119, 494] on span "Complete Purchase" at bounding box center [1121, 494] width 119 height 19
